Goal: Task Accomplishment & Management: Complete application form

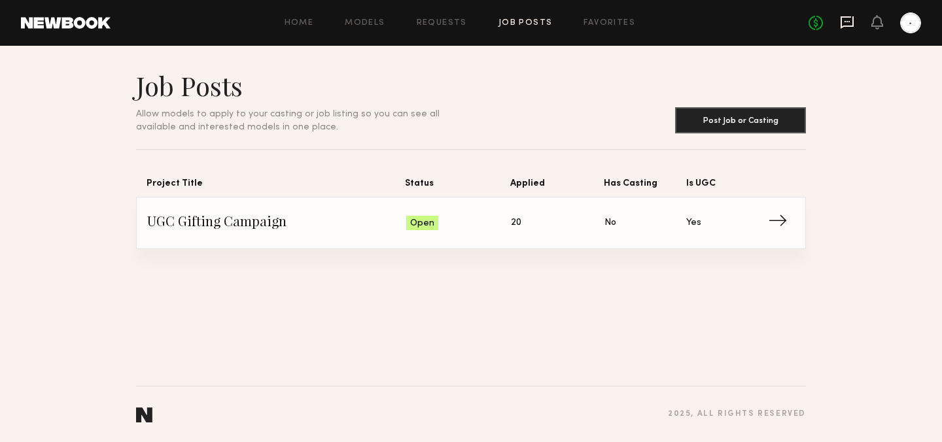
click at [846, 27] on icon at bounding box center [847, 22] width 13 height 12
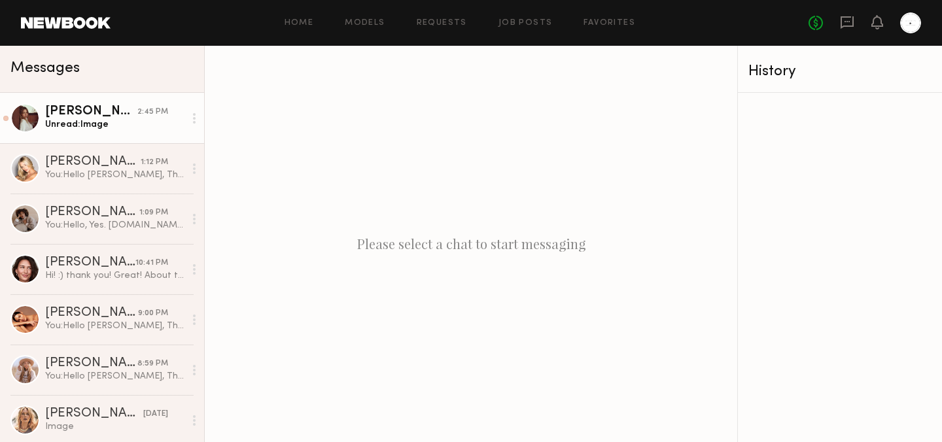
click at [116, 115] on div "[PERSON_NAME]" at bounding box center [91, 111] width 92 height 13
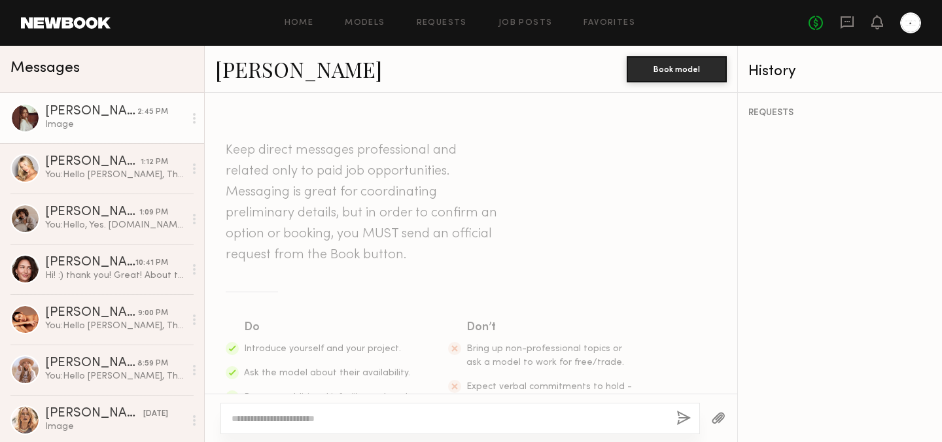
click at [359, 17] on div "Home Models Requests Job Posts Favorites Sign Out No fees up to $5,000" at bounding box center [516, 22] width 811 height 21
click at [510, 23] on link "Job Posts" at bounding box center [526, 23] width 54 height 9
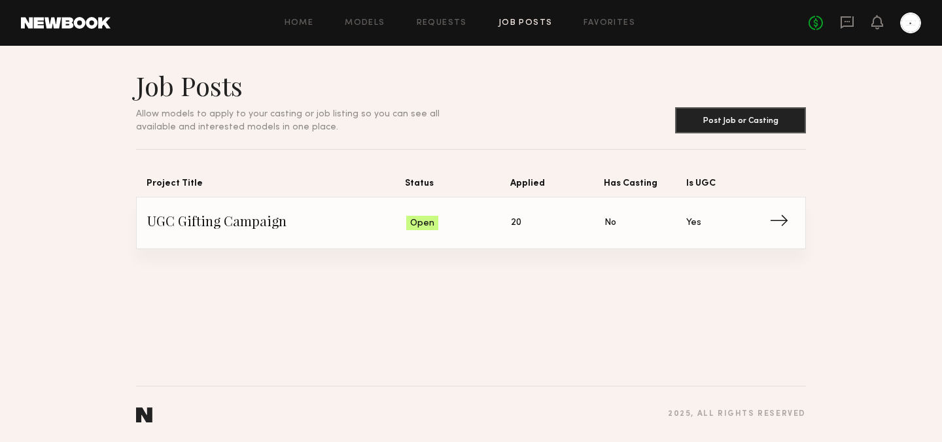
click at [371, 217] on span "UGC Gifting Campaign" at bounding box center [276, 223] width 259 height 20
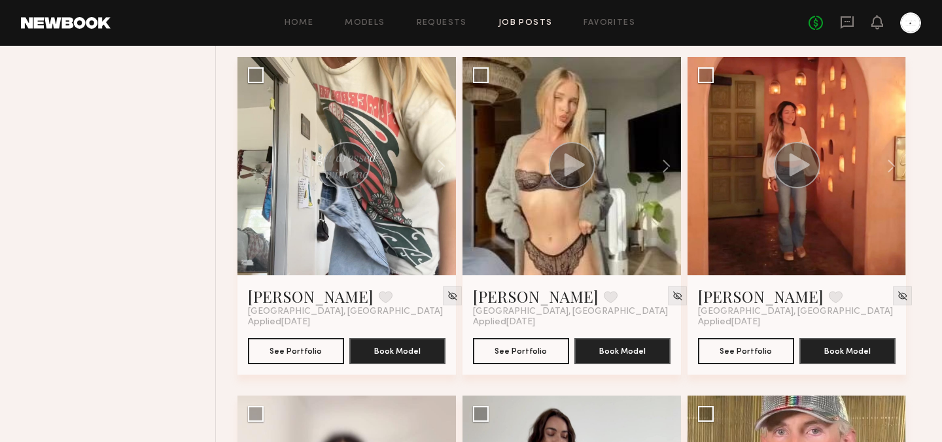
scroll to position [1100, 0]
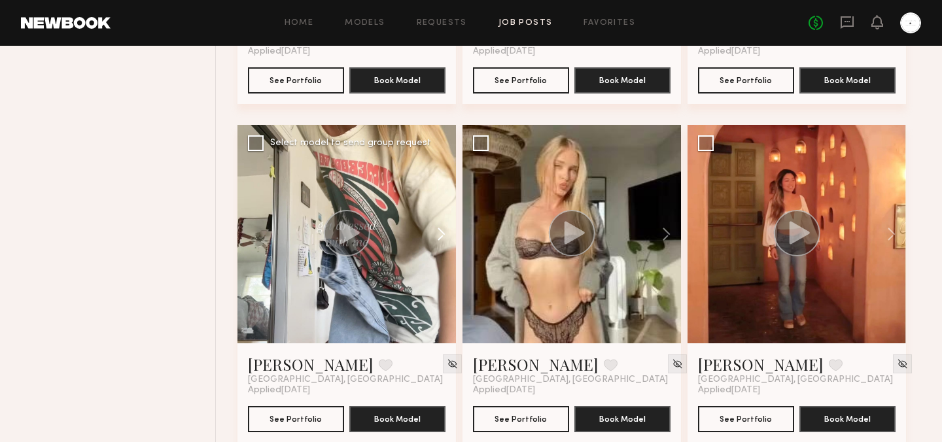
click at [444, 232] on button at bounding box center [435, 234] width 42 height 219
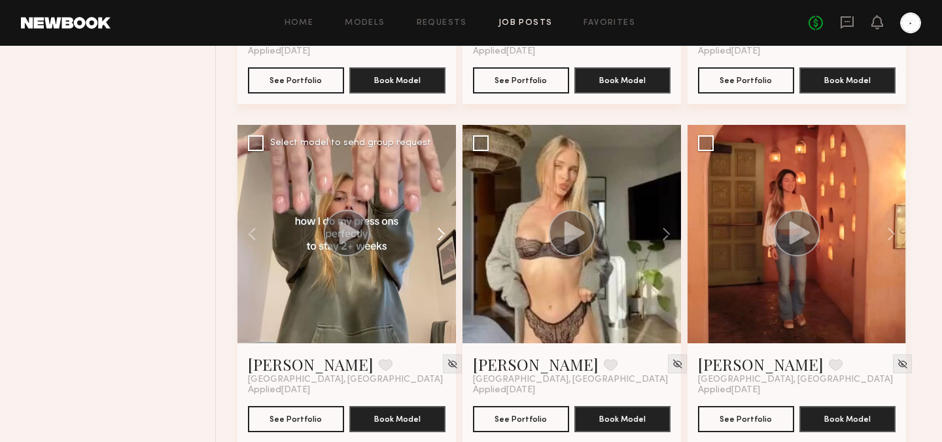
click at [444, 232] on button at bounding box center [435, 234] width 42 height 219
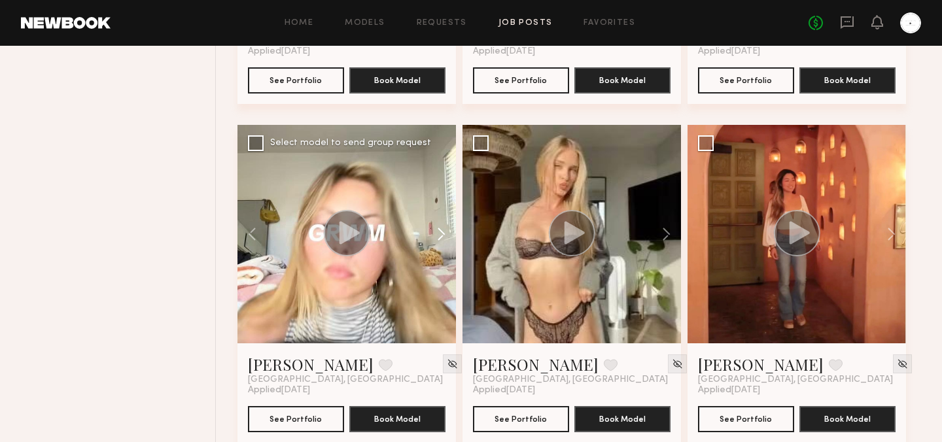
click at [444, 232] on button at bounding box center [435, 234] width 42 height 219
